Goal: Task Accomplishment & Management: Use online tool/utility

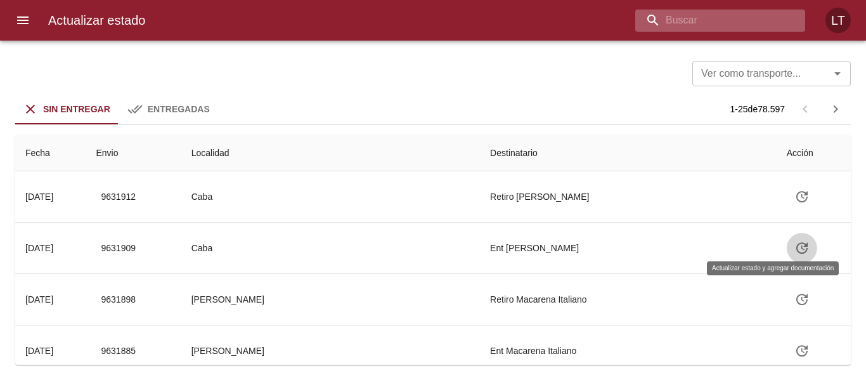
click at [743, 23] on input "buscar" at bounding box center [709, 21] width 148 height 22
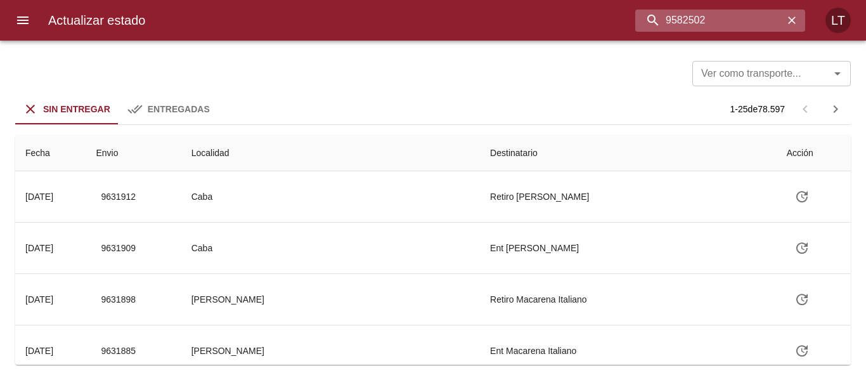
type input "9582502"
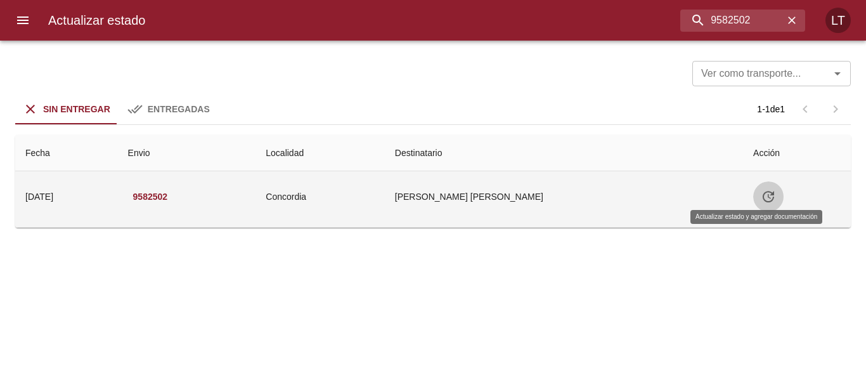
click at [764, 202] on button "Tabla de envíos del cliente" at bounding box center [768, 196] width 30 height 30
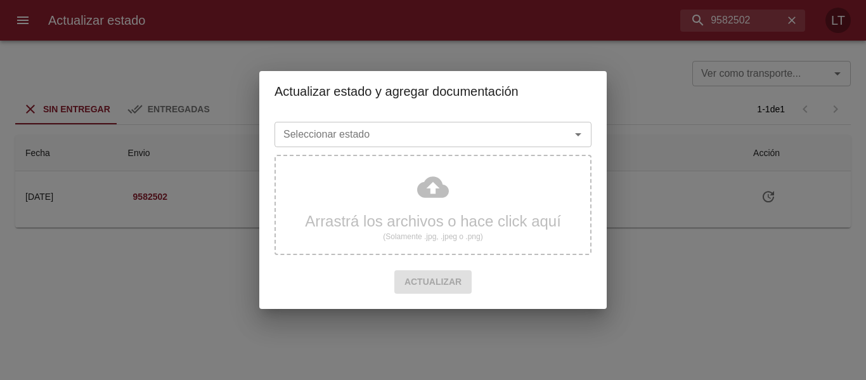
click at [478, 145] on div "Seleccionar estado" at bounding box center [432, 134] width 317 height 25
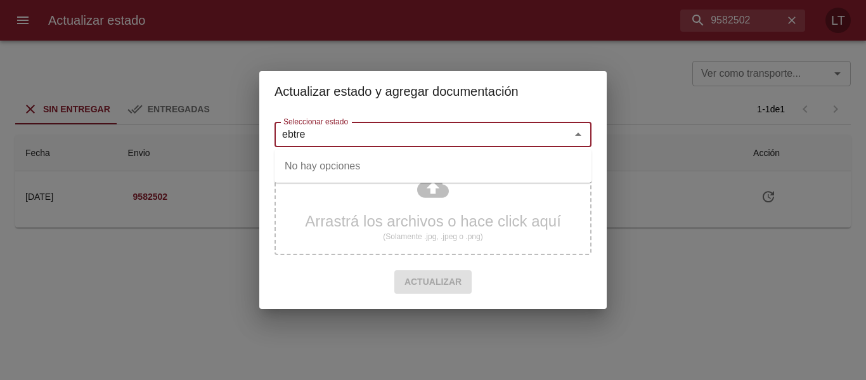
drag, startPoint x: 320, startPoint y: 136, endPoint x: 252, endPoint y: 138, distance: 68.5
click at [252, 138] on div "Actualizar estado y agregar documentación Seleccionar estado ebtre Seleccionar …" at bounding box center [433, 190] width 866 height 380
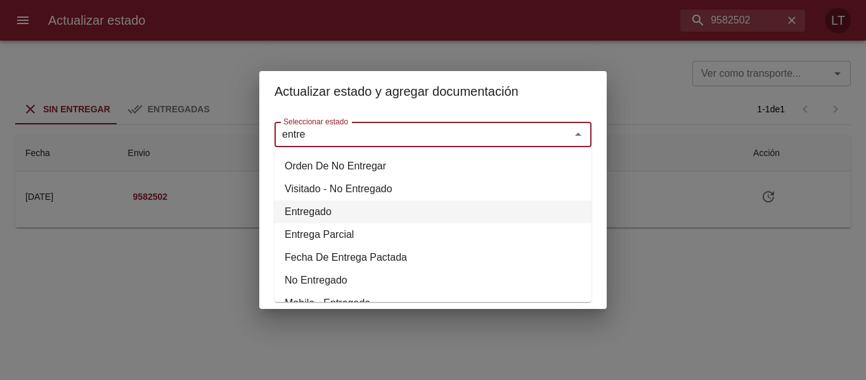
click at [319, 205] on li "Entregado" at bounding box center [432, 211] width 317 height 23
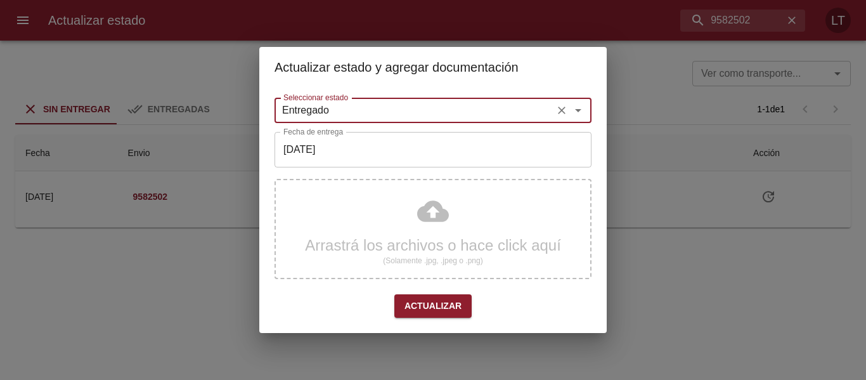
type input "Entregado"
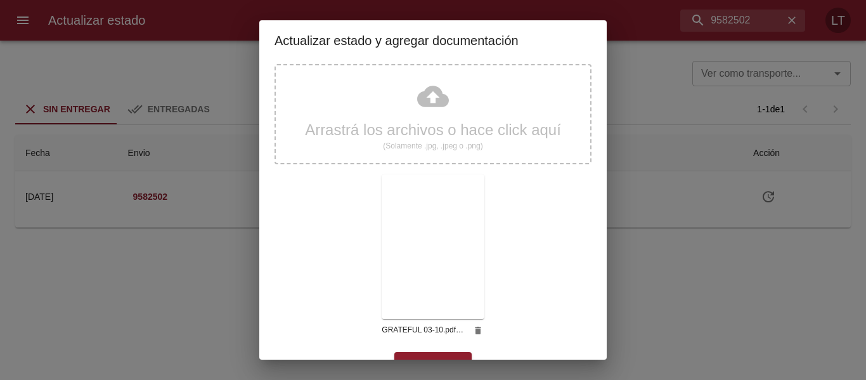
scroll to position [119, 0]
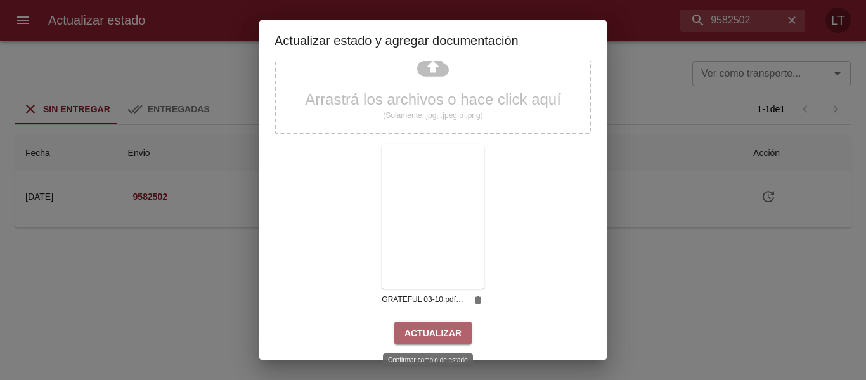
click at [440, 327] on span "Actualizar" at bounding box center [432, 333] width 57 height 16
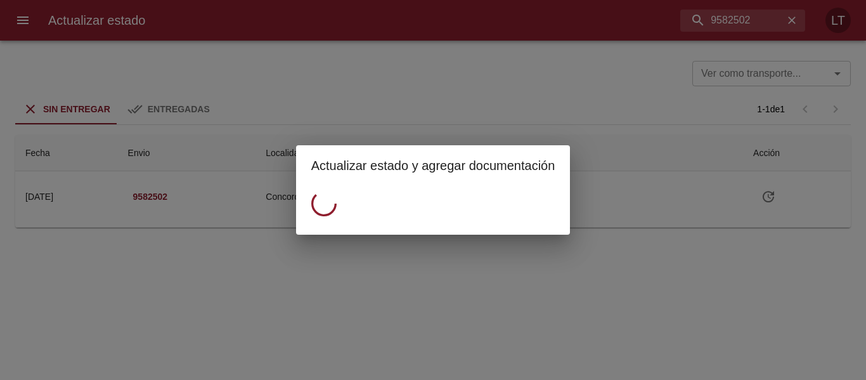
scroll to position [0, 0]
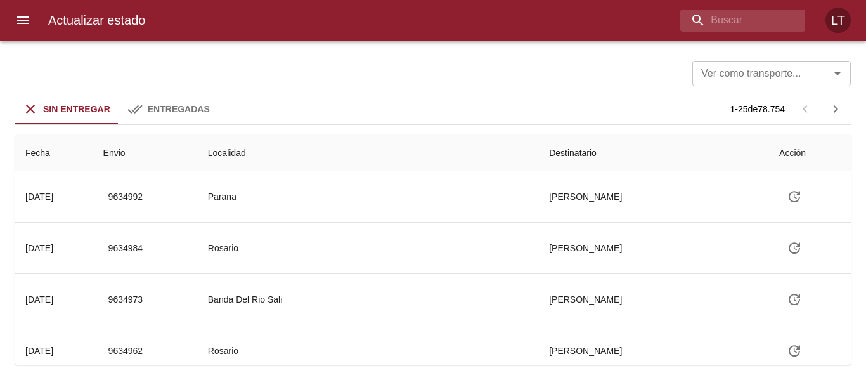
click at [745, 6] on div "Actualizar estado LT" at bounding box center [433, 20] width 866 height 41
click at [749, 13] on input "buscar" at bounding box center [709, 21] width 148 height 22
click at [749, 13] on input "958" at bounding box center [709, 21] width 148 height 22
type input "9585288"
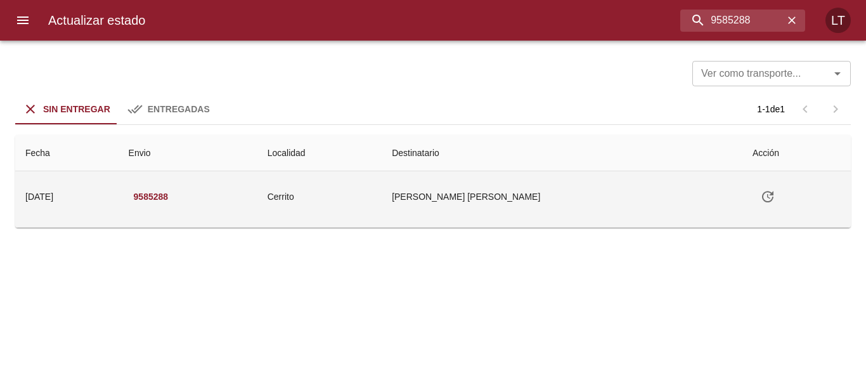
click at [760, 197] on icon "Tabla de envíos del cliente" at bounding box center [767, 196] width 15 height 15
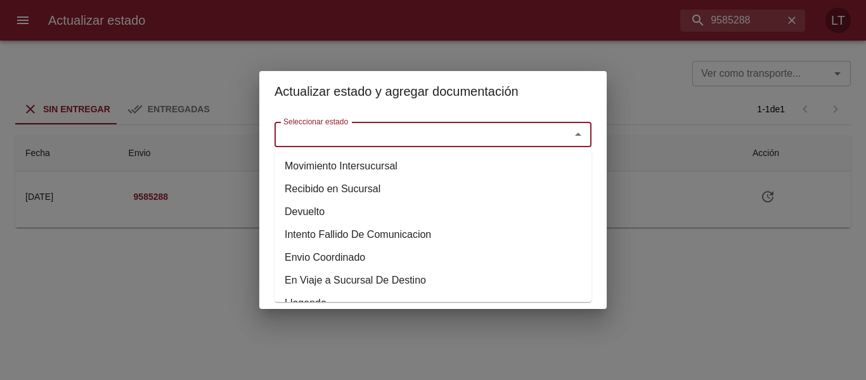
click at [495, 136] on input "Seleccionar estado" at bounding box center [414, 134] width 272 height 18
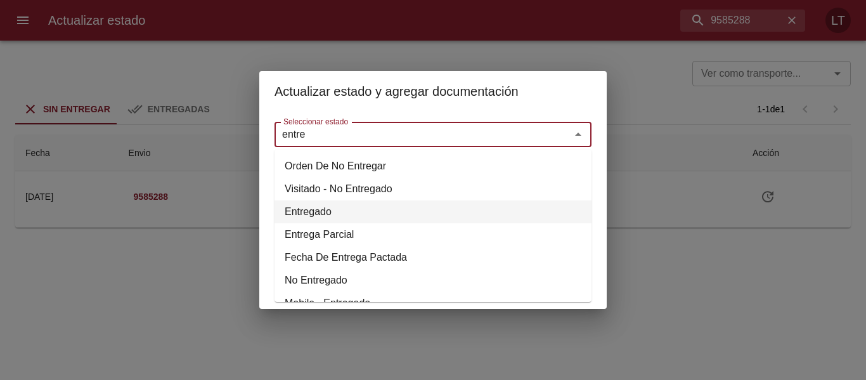
click at [310, 216] on li "Entregado" at bounding box center [432, 211] width 317 height 23
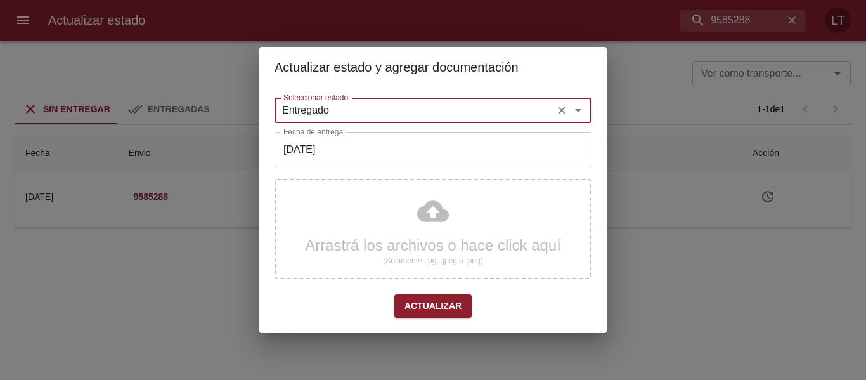
type input "Entregado"
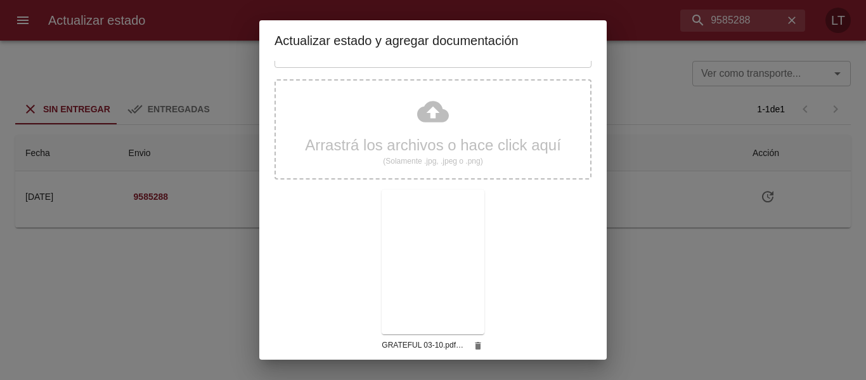
scroll to position [119, 0]
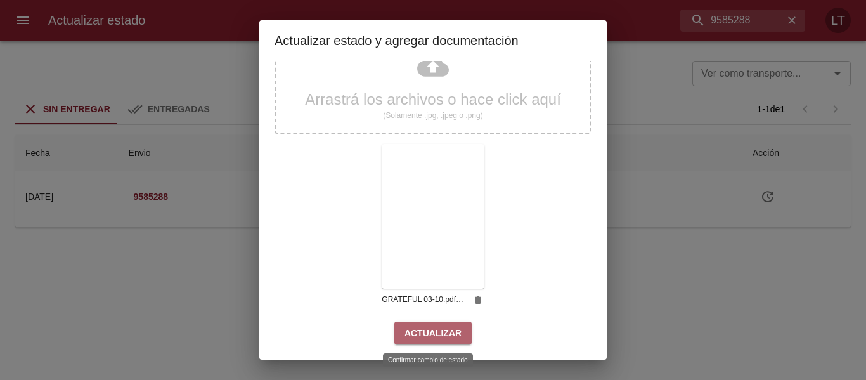
click at [441, 328] on span "Actualizar" at bounding box center [432, 333] width 57 height 16
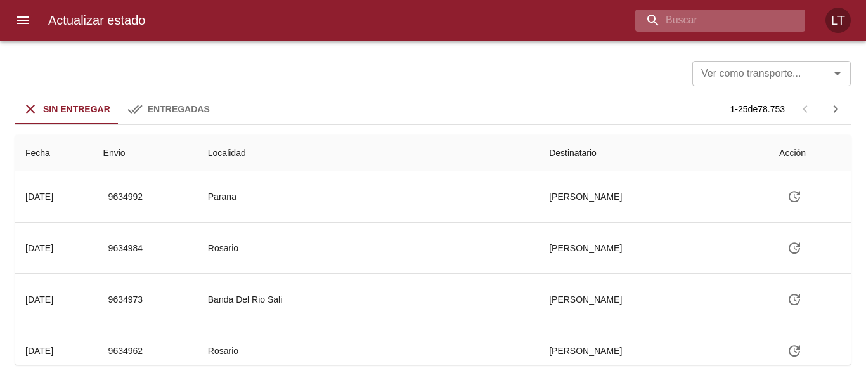
click at [715, 30] on input "buscar" at bounding box center [709, 21] width 148 height 22
type input "9592584"
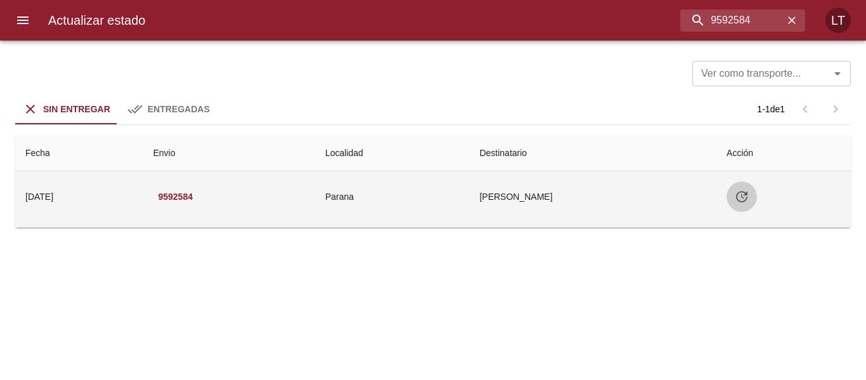
click at [749, 193] on icon "Tabla de envíos del cliente" at bounding box center [741, 196] width 15 height 15
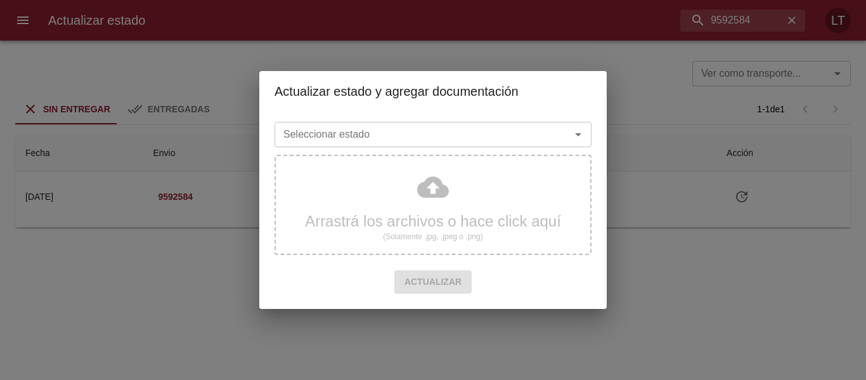
drag, startPoint x: 516, startPoint y: 114, endPoint x: 517, endPoint y: 127, distance: 12.7
click at [517, 113] on div "Seleccionar estado Seleccionar estado Arrastrá los archivos o hace click aquí (…" at bounding box center [432, 210] width 347 height 197
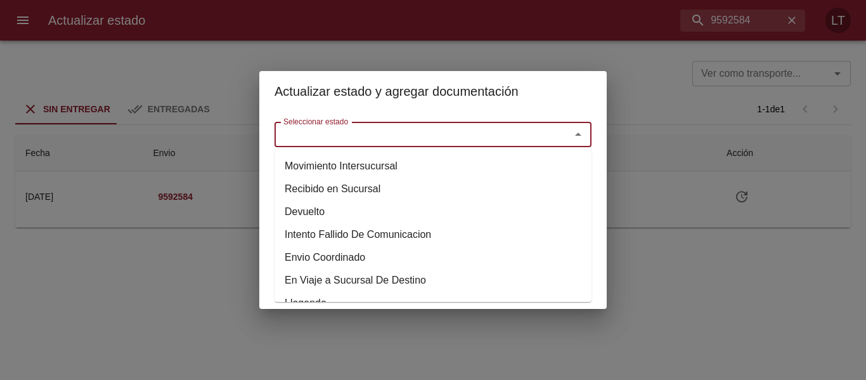
click at [517, 127] on input "Seleccionar estado" at bounding box center [414, 134] width 272 height 18
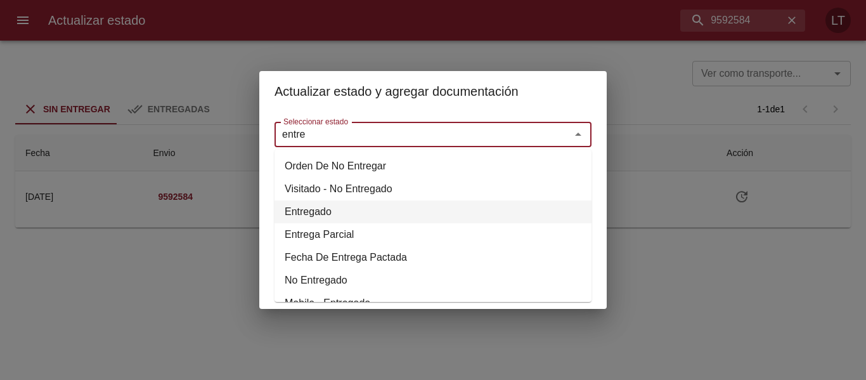
click at [305, 210] on li "Entregado" at bounding box center [432, 211] width 317 height 23
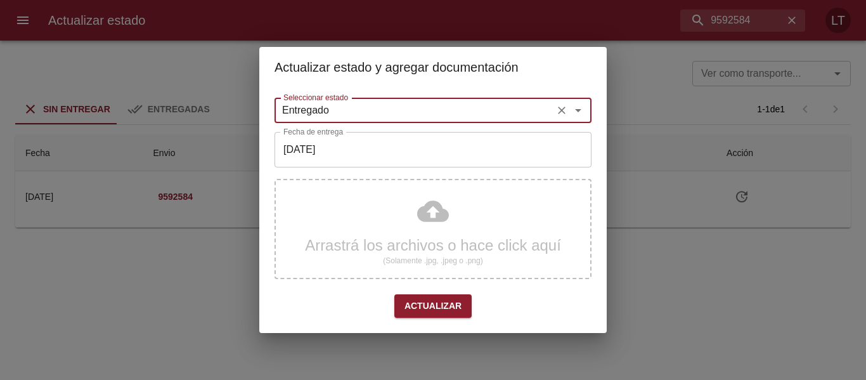
type input "Entregado"
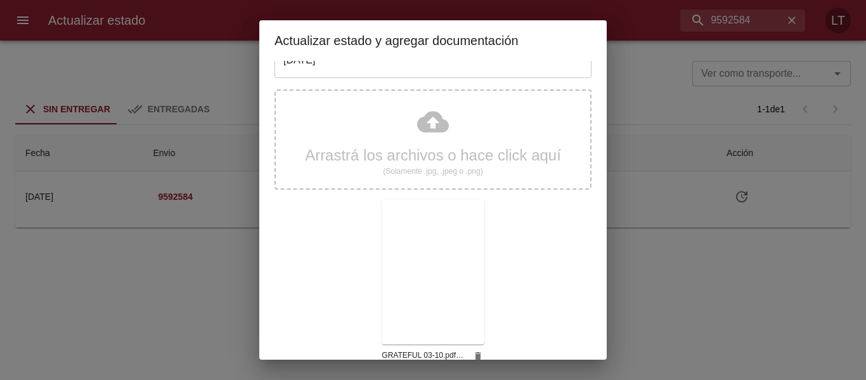
scroll to position [119, 0]
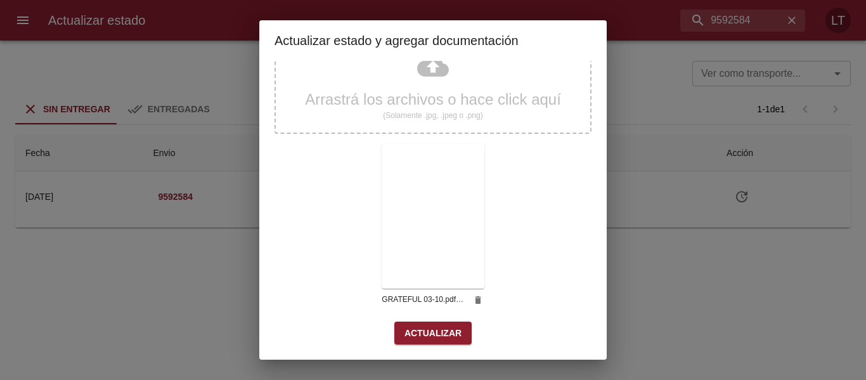
click at [455, 328] on button "Actualizar" at bounding box center [432, 332] width 77 height 23
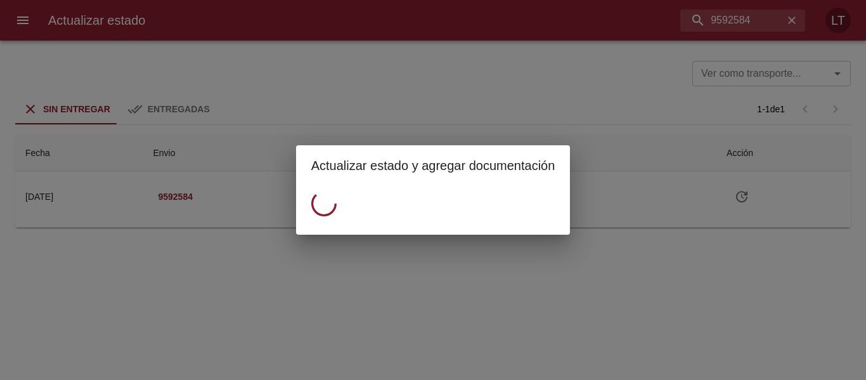
scroll to position [0, 0]
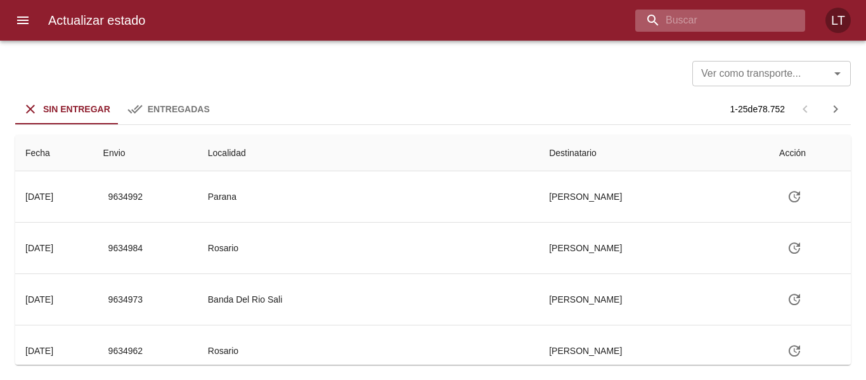
click at [749, 26] on input "buscar" at bounding box center [709, 21] width 148 height 22
type input "9605929"
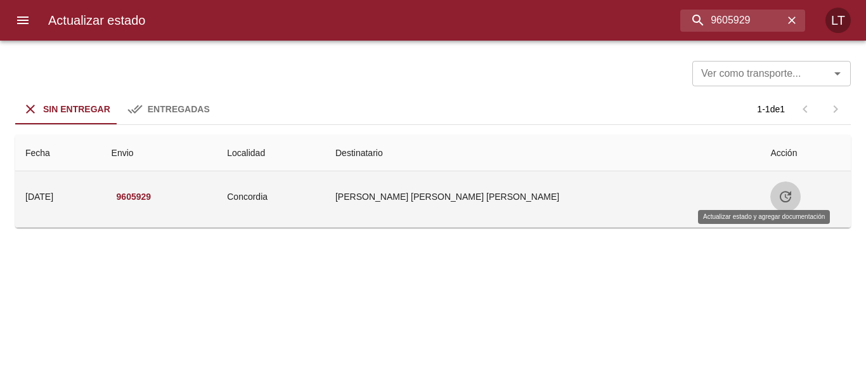
click at [778, 200] on icon "Tabla de envíos del cliente" at bounding box center [785, 196] width 15 height 15
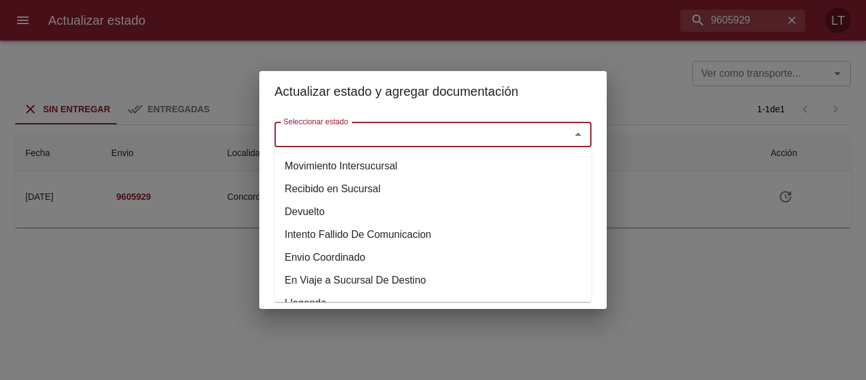
click at [458, 142] on input "Seleccionar estado" at bounding box center [414, 134] width 272 height 18
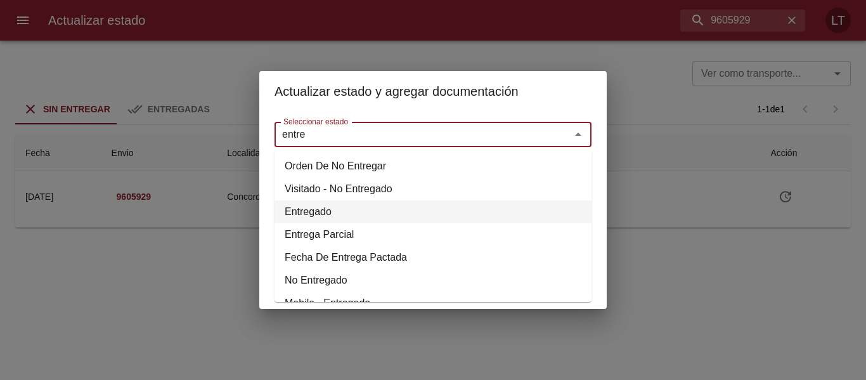
click at [325, 214] on li "Entregado" at bounding box center [432, 211] width 317 height 23
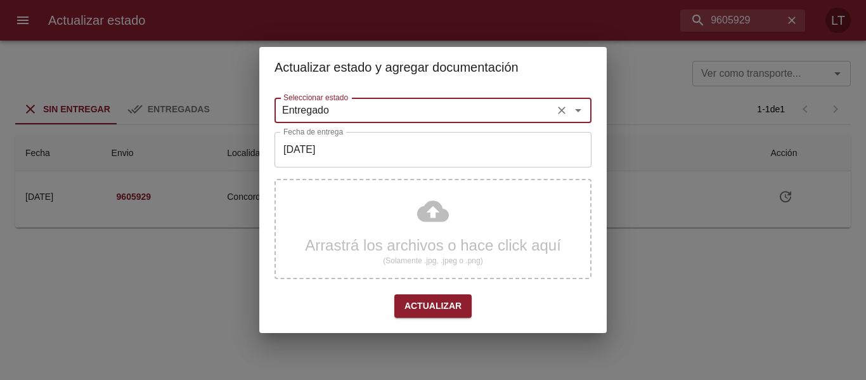
type input "Entregado"
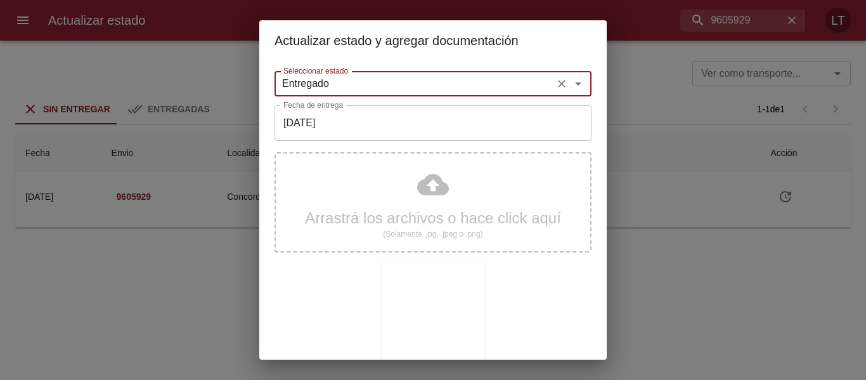
scroll to position [119, 0]
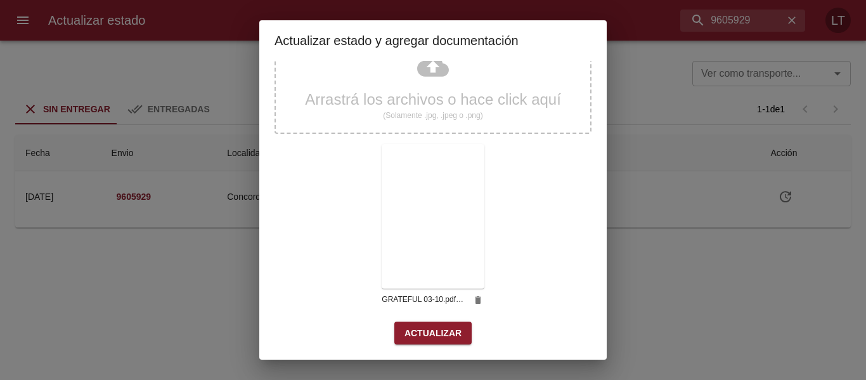
click at [423, 330] on span "Actualizar" at bounding box center [432, 333] width 57 height 16
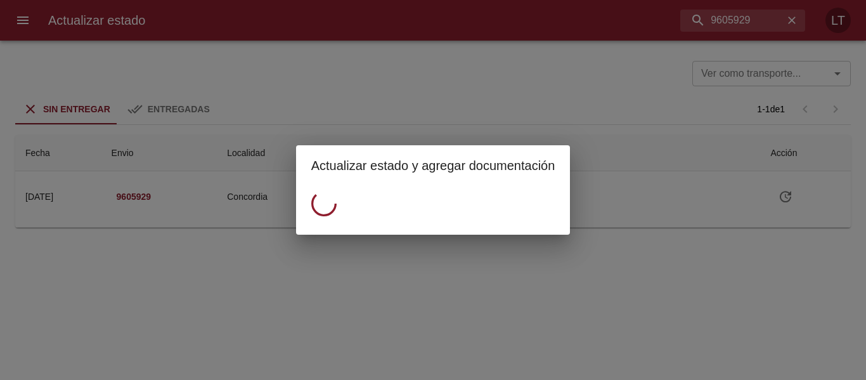
scroll to position [0, 0]
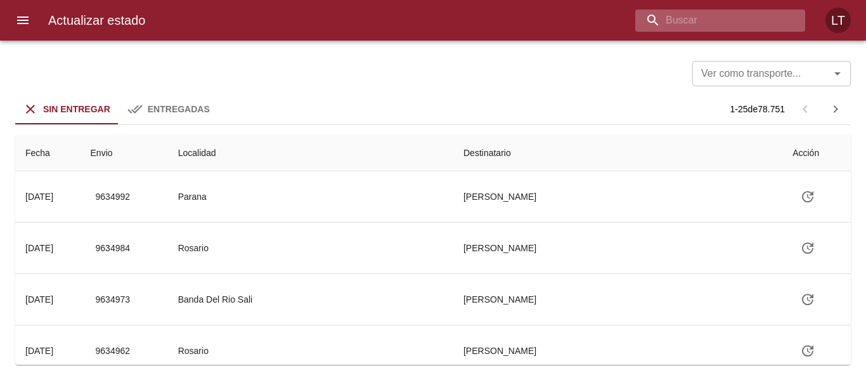
click at [733, 28] on input "buscar" at bounding box center [709, 21] width 148 height 22
type input "9613240"
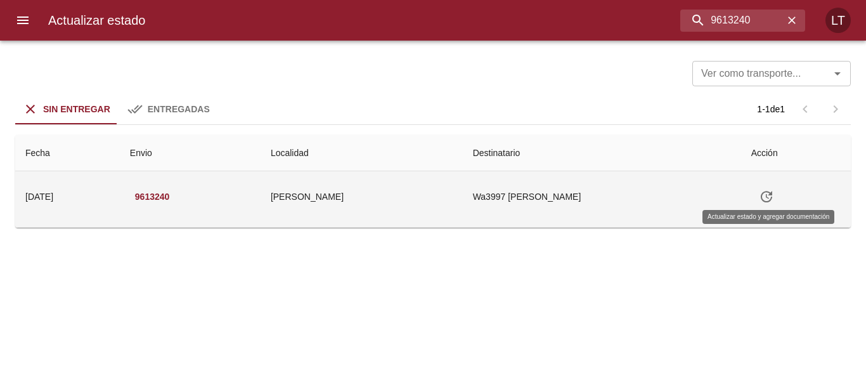
click at [761, 200] on icon "Tabla de envíos del cliente" at bounding box center [766, 196] width 15 height 15
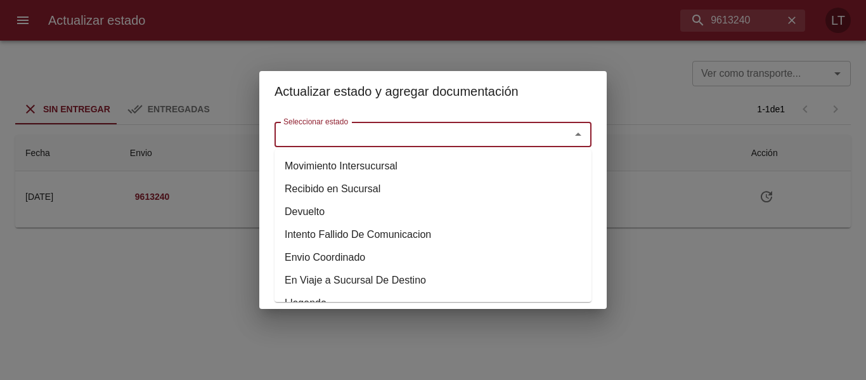
click at [364, 141] on input "Seleccionar estado" at bounding box center [414, 134] width 272 height 18
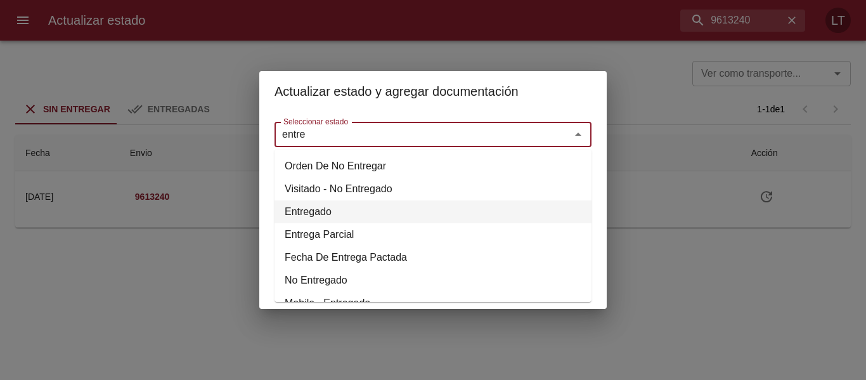
click at [323, 212] on li "Entregado" at bounding box center [432, 211] width 317 height 23
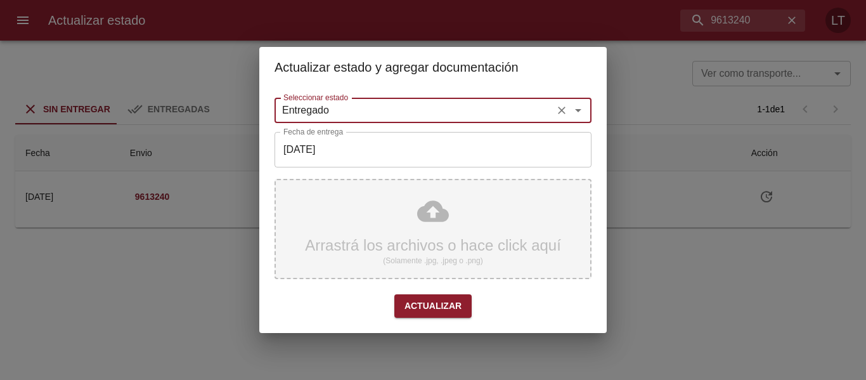
type input "Entregado"
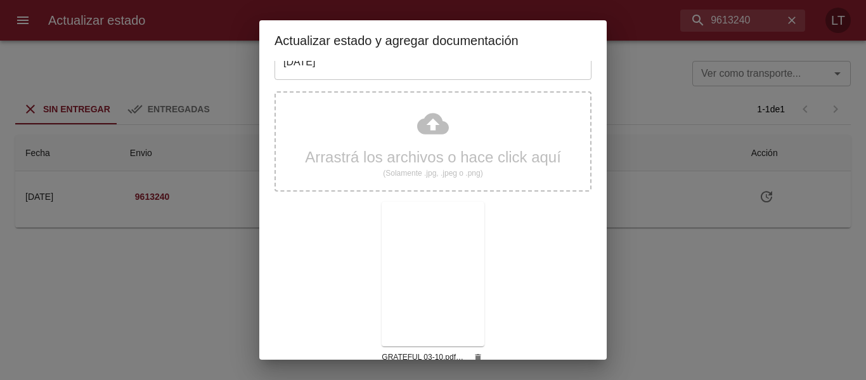
scroll to position [119, 0]
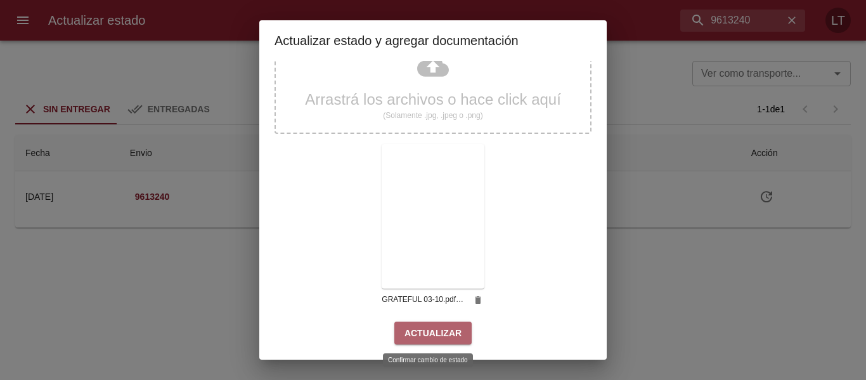
click at [453, 331] on span "Actualizar" at bounding box center [432, 333] width 57 height 16
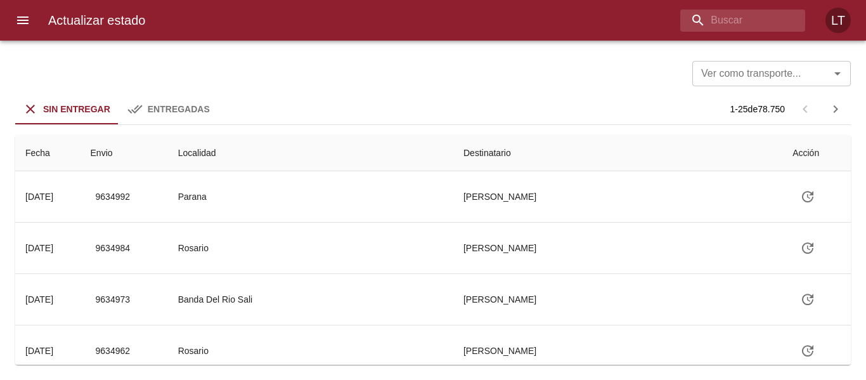
drag, startPoint x: 714, startPoint y: 44, endPoint x: 715, endPoint y: 28, distance: 15.9
click at [714, 42] on div "Ver como transporte... Ver como transporte... Sin Entregar Entregadas 1 - 25 de…" at bounding box center [433, 210] width 866 height 339
click at [715, 28] on input "buscar" at bounding box center [709, 21] width 148 height 22
type input "9602642"
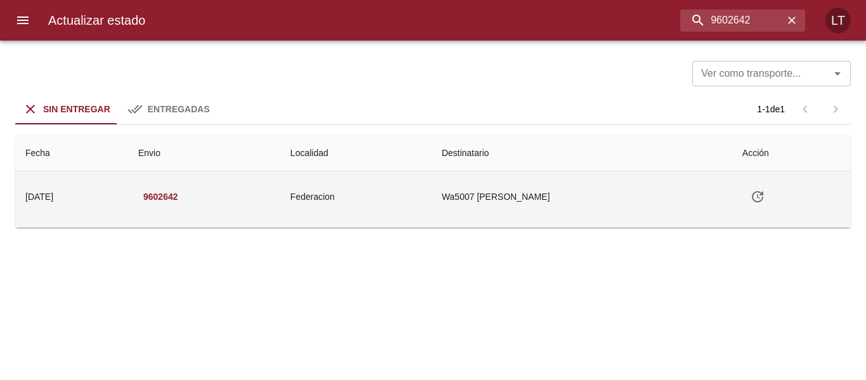
click at [763, 198] on icon "Tabla de envíos del cliente" at bounding box center [757, 196] width 11 height 11
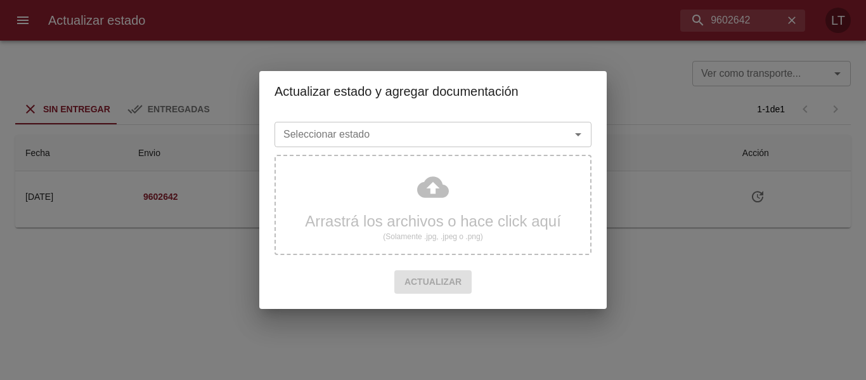
click at [447, 126] on input "Seleccionar estado" at bounding box center [414, 134] width 272 height 18
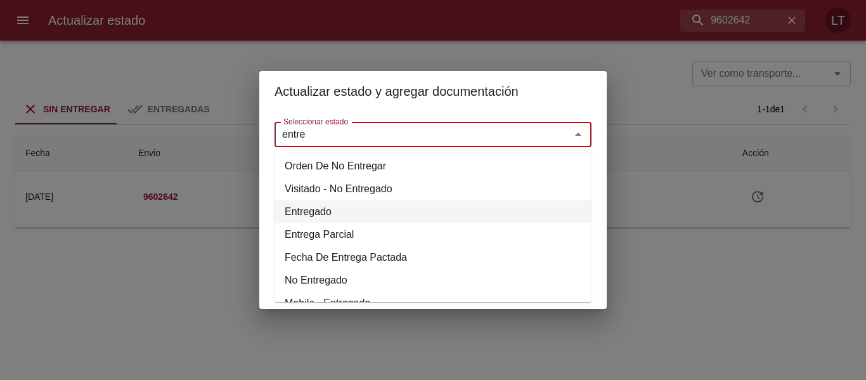
click at [307, 207] on li "Entregado" at bounding box center [432, 211] width 317 height 23
type input "Entregado"
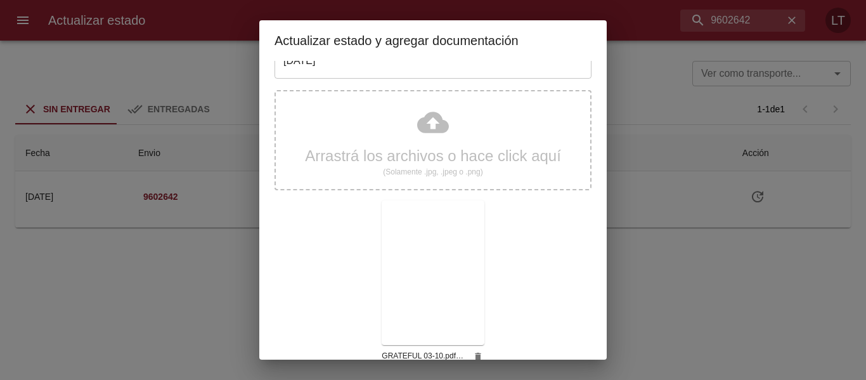
scroll to position [119, 0]
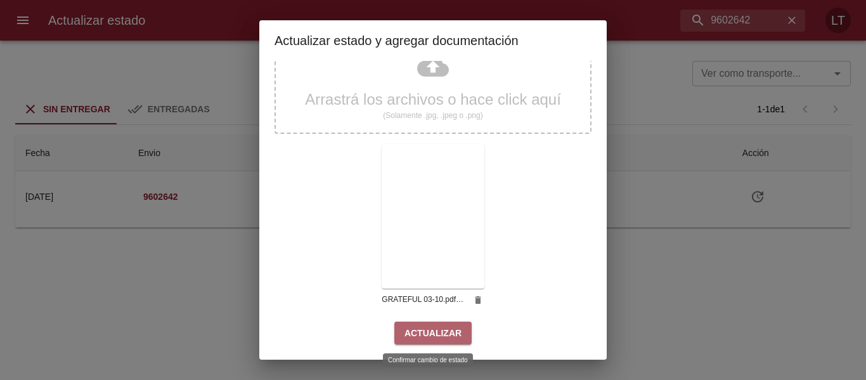
click at [451, 332] on span "Actualizar" at bounding box center [432, 333] width 57 height 16
